Goal: Find specific page/section: Find specific page/section

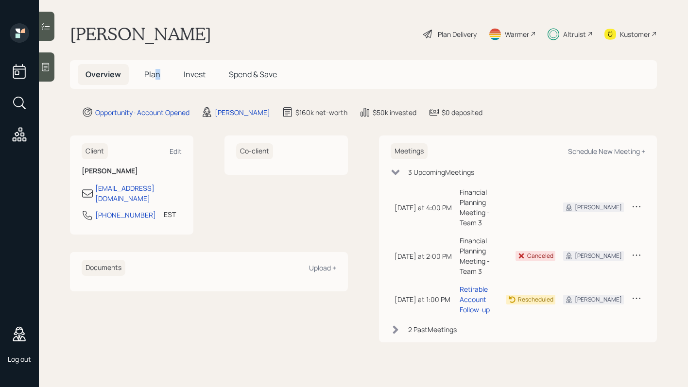
drag, startPoint x: 153, startPoint y: 80, endPoint x: 154, endPoint y: 75, distance: 5.4
click at [154, 78] on h5 "Plan" at bounding box center [153, 74] width 32 height 21
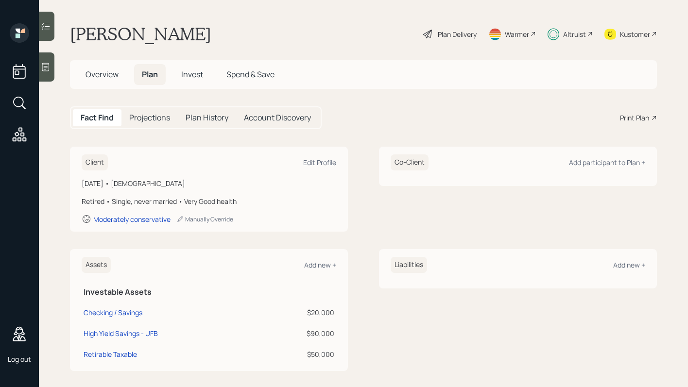
click at [160, 118] on h5 "Projections" at bounding box center [149, 117] width 41 height 9
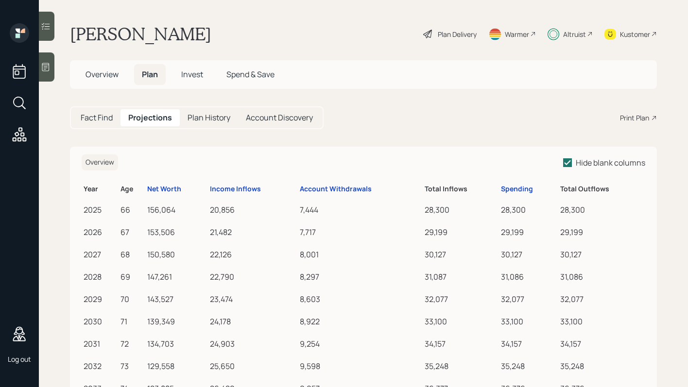
click at [205, 119] on h5 "Plan History" at bounding box center [209, 117] width 43 height 9
select select "089b1534-f490-4e52-80ab-12340f218857"
select select "14944b02-d18e-411f-8118-b5fa29f2c1d7"
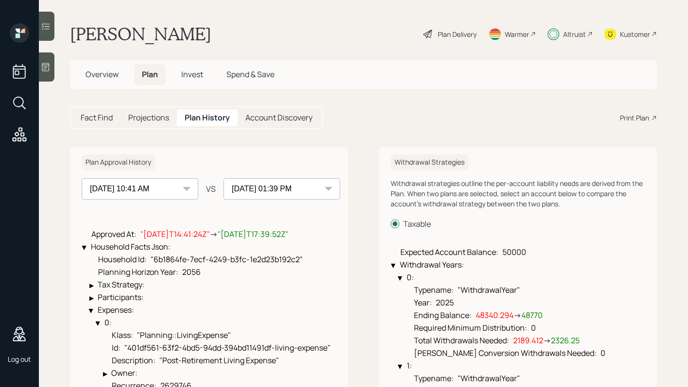
click at [248, 116] on h5 "Account Discovery" at bounding box center [278, 117] width 67 height 9
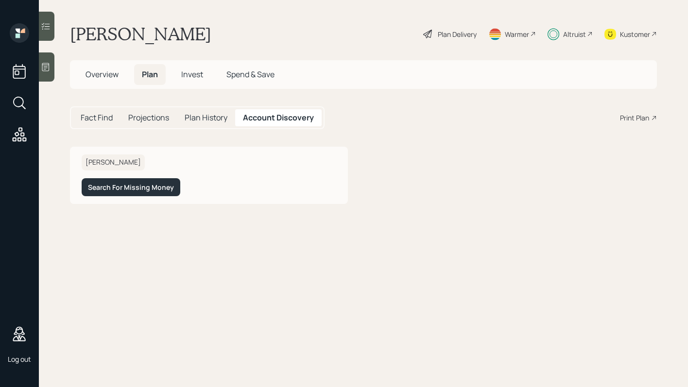
click at [163, 118] on h5 "Projections" at bounding box center [148, 117] width 41 height 9
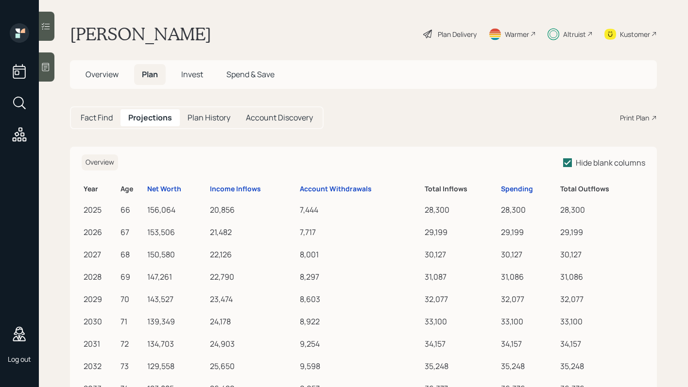
click at [113, 117] on h5 "Fact Find" at bounding box center [97, 117] width 32 height 9
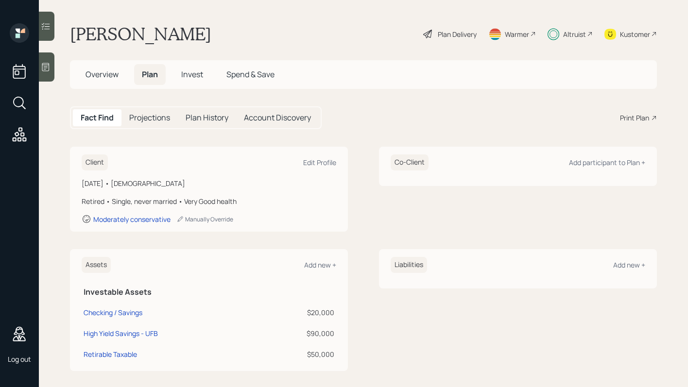
click at [166, 120] on h5 "Projections" at bounding box center [149, 117] width 41 height 9
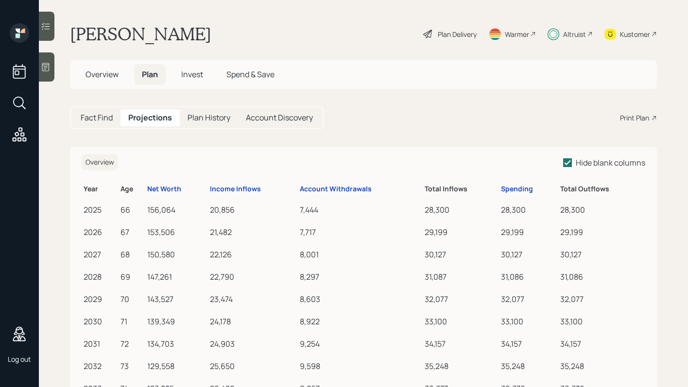
click at [182, 120] on div "Plan History" at bounding box center [209, 117] width 58 height 17
select select "089b1534-f490-4e52-80ab-12340f218857"
select select "14944b02-d18e-411f-8118-b5fa29f2c1d7"
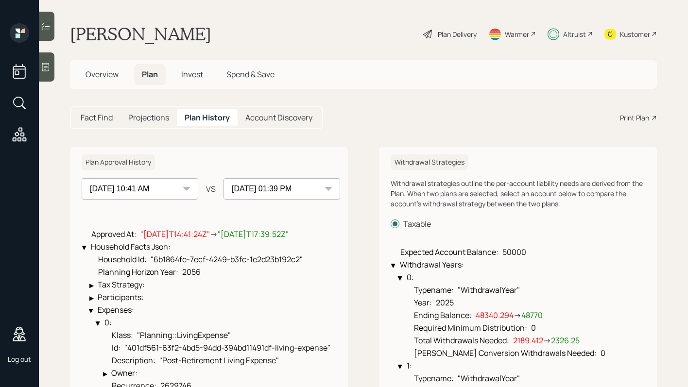
click at [241, 119] on div "Account Discovery" at bounding box center [279, 117] width 83 height 17
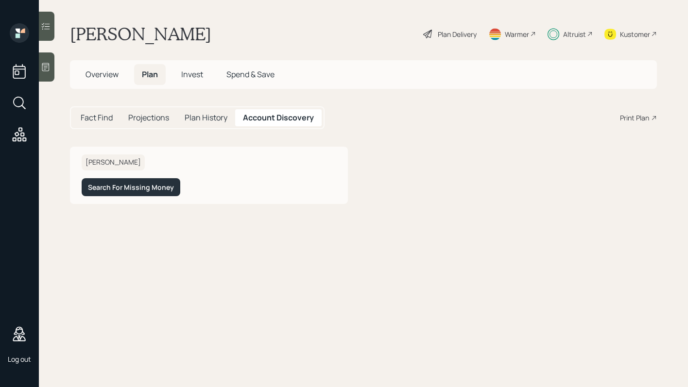
click at [205, 81] on h5 "Invest" at bounding box center [191, 74] width 37 height 21
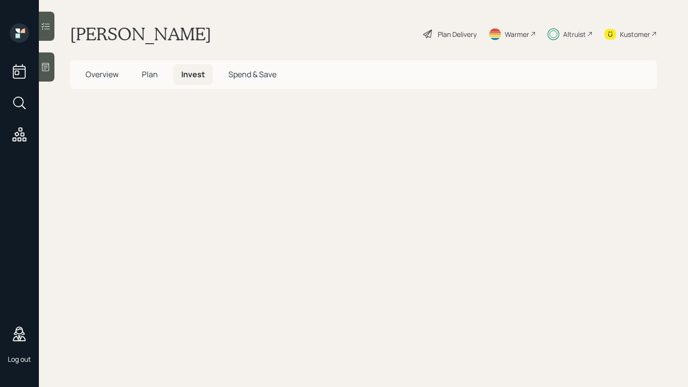
click at [198, 77] on span "Invest" at bounding box center [193, 74] width 24 height 11
